Goal: Navigation & Orientation: Find specific page/section

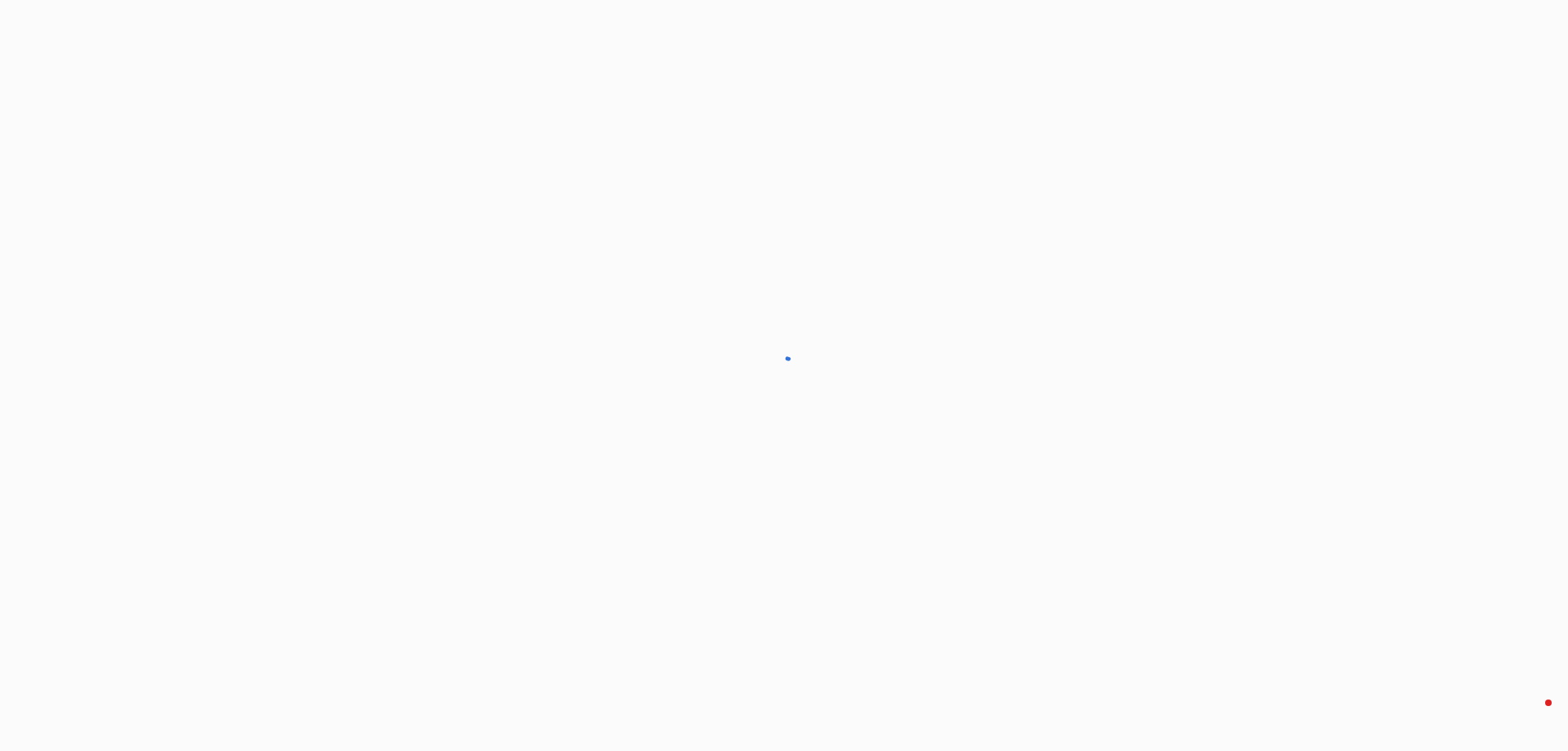
click at [1170, 503] on div at bounding box center [784, 376] width 1568 height 751
